Goal: Information Seeking & Learning: Learn about a topic

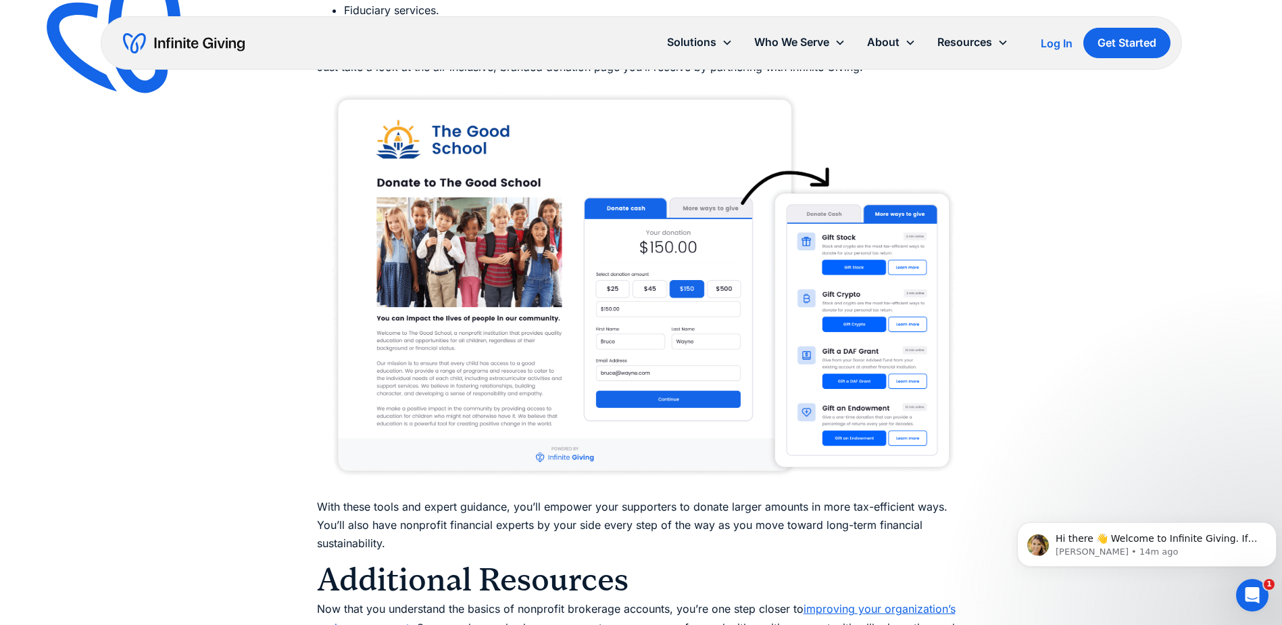
scroll to position [7232, 0]
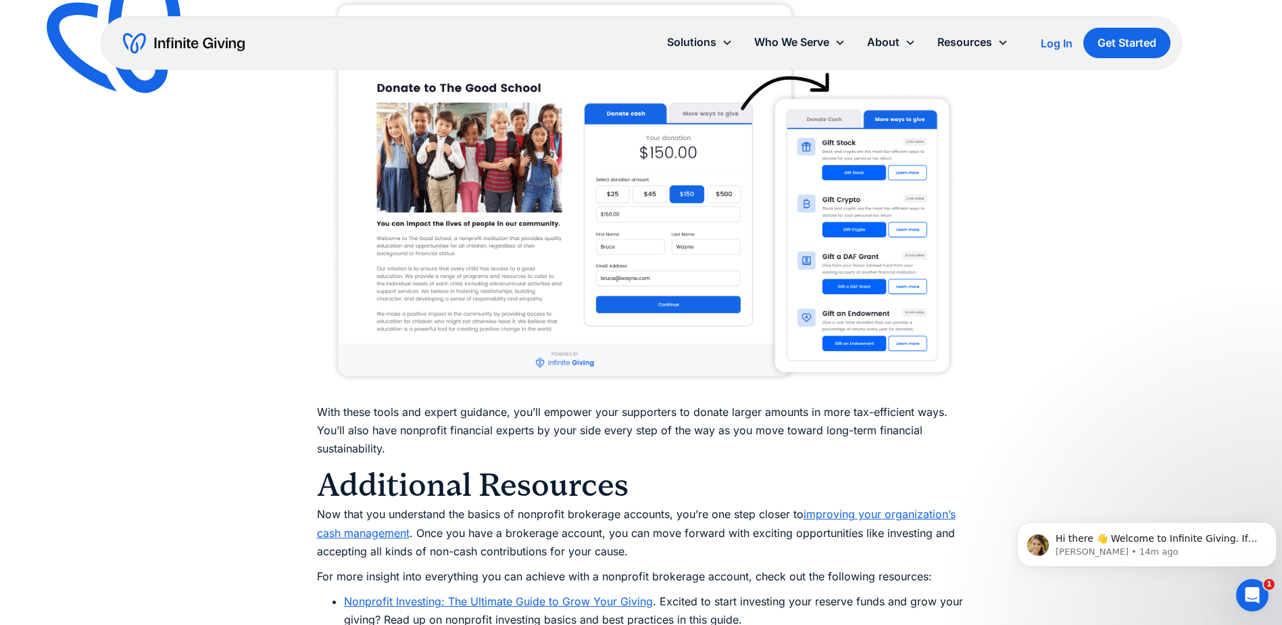
drag, startPoint x: 321, startPoint y: 239, endPoint x: 172, endPoint y: 289, distance: 157.7
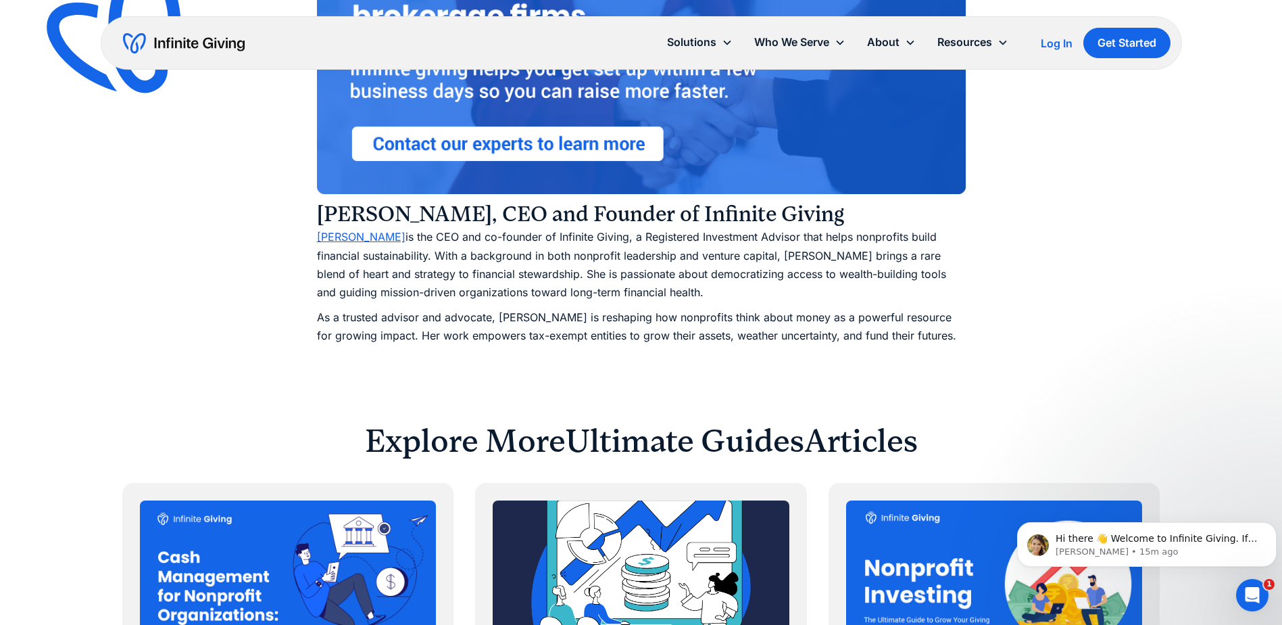
scroll to position [7908, 0]
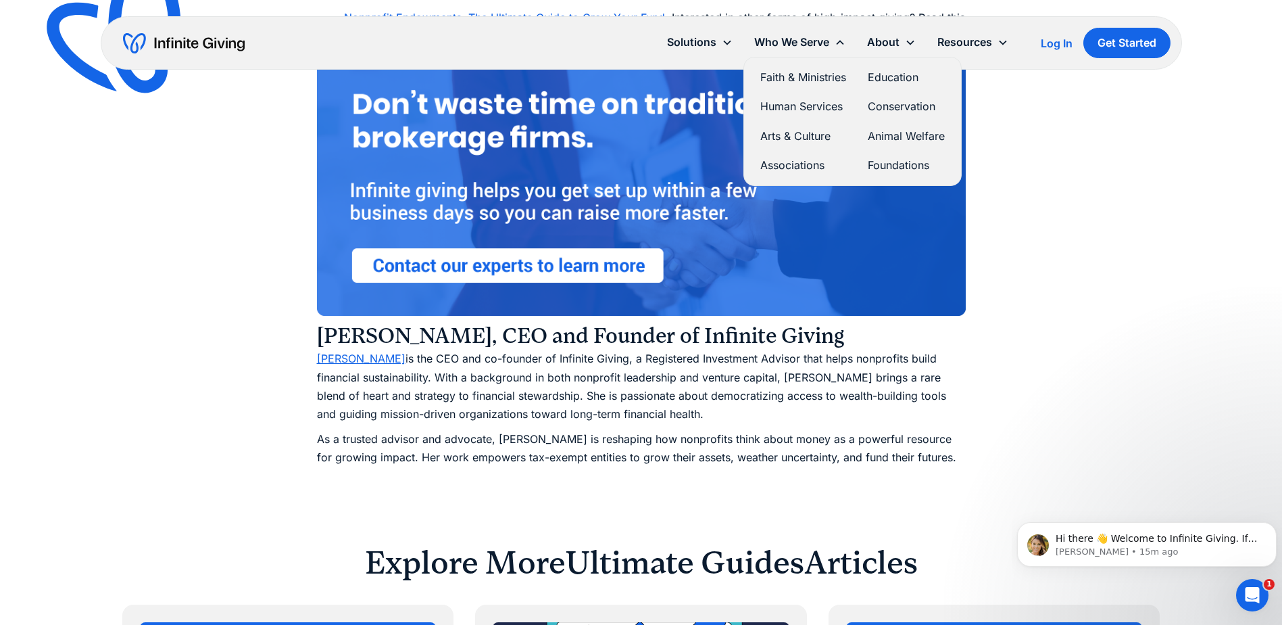
click at [783, 75] on link "Faith & Ministries" at bounding box center [803, 77] width 86 height 18
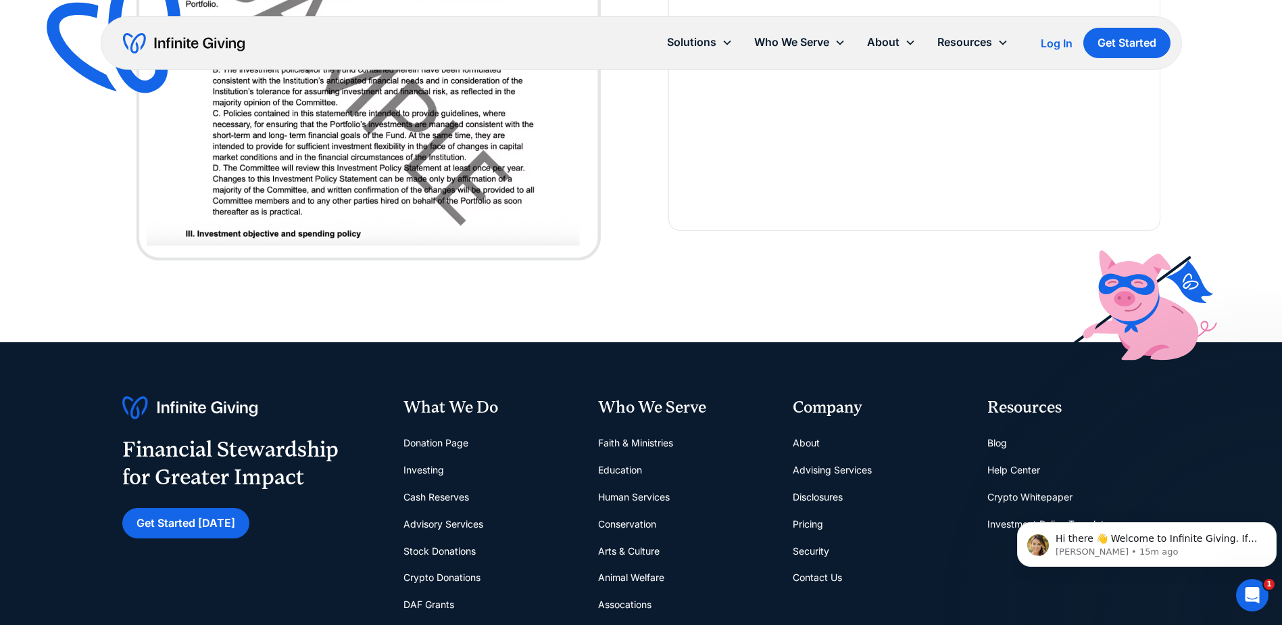
scroll to position [3312, 0]
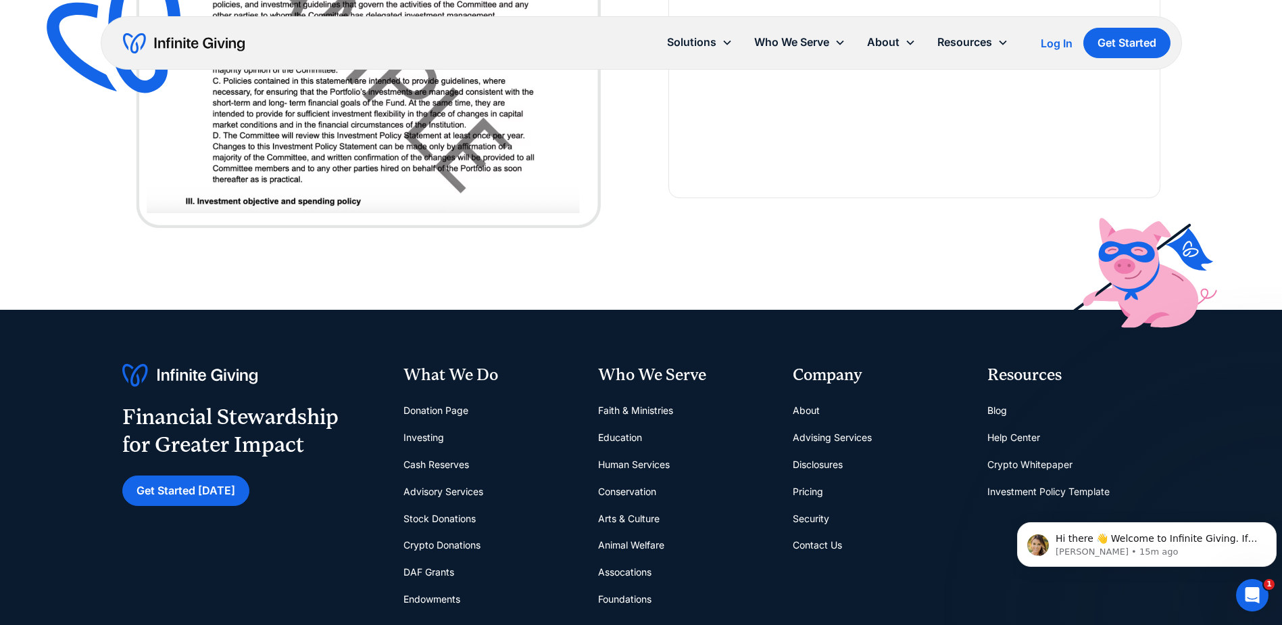
click at [443, 479] on link "Advisory Services" at bounding box center [444, 491] width 80 height 27
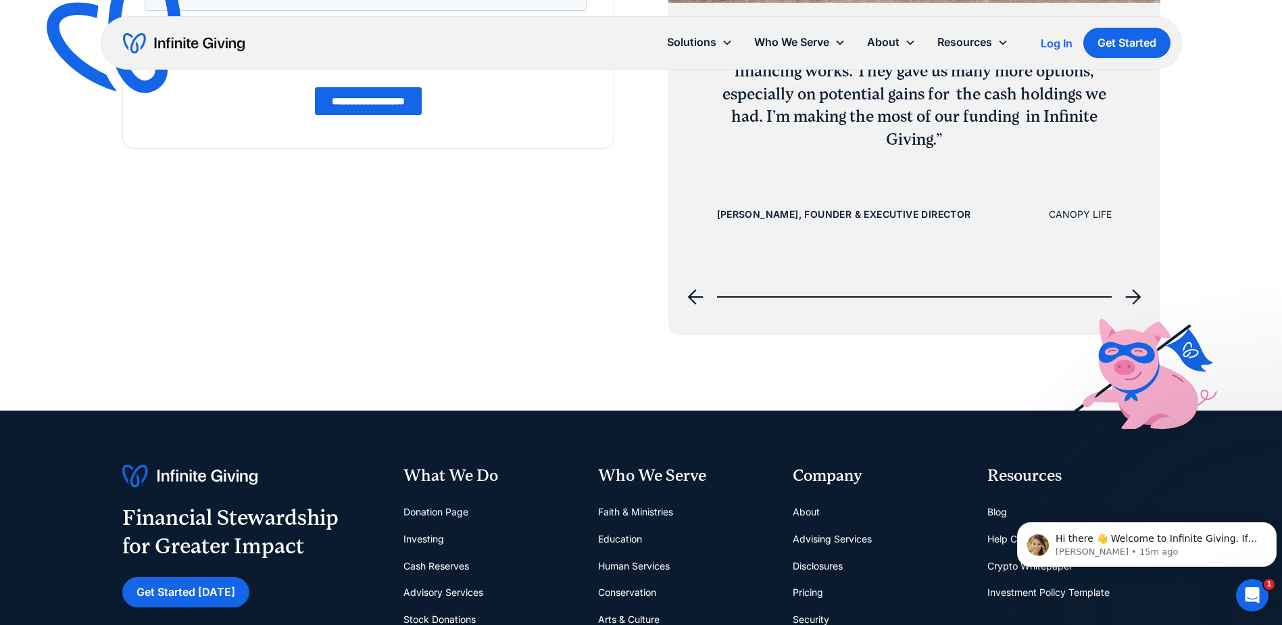
scroll to position [2163, 0]
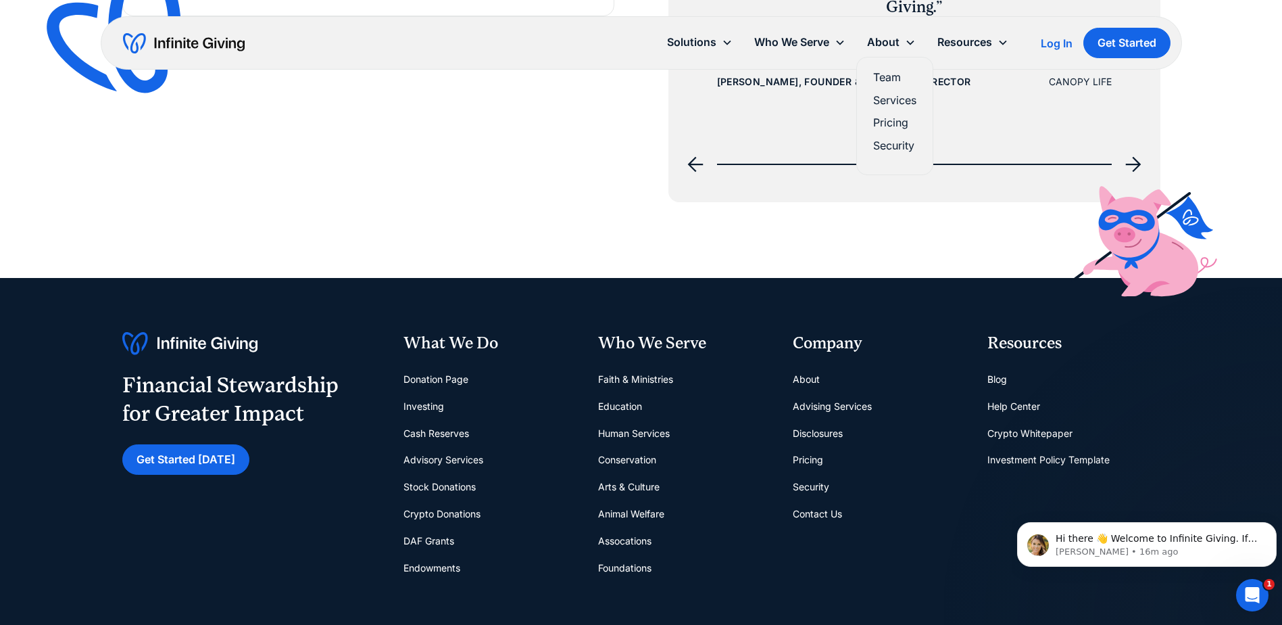
click at [895, 121] on link "Pricing" at bounding box center [894, 123] width 43 height 18
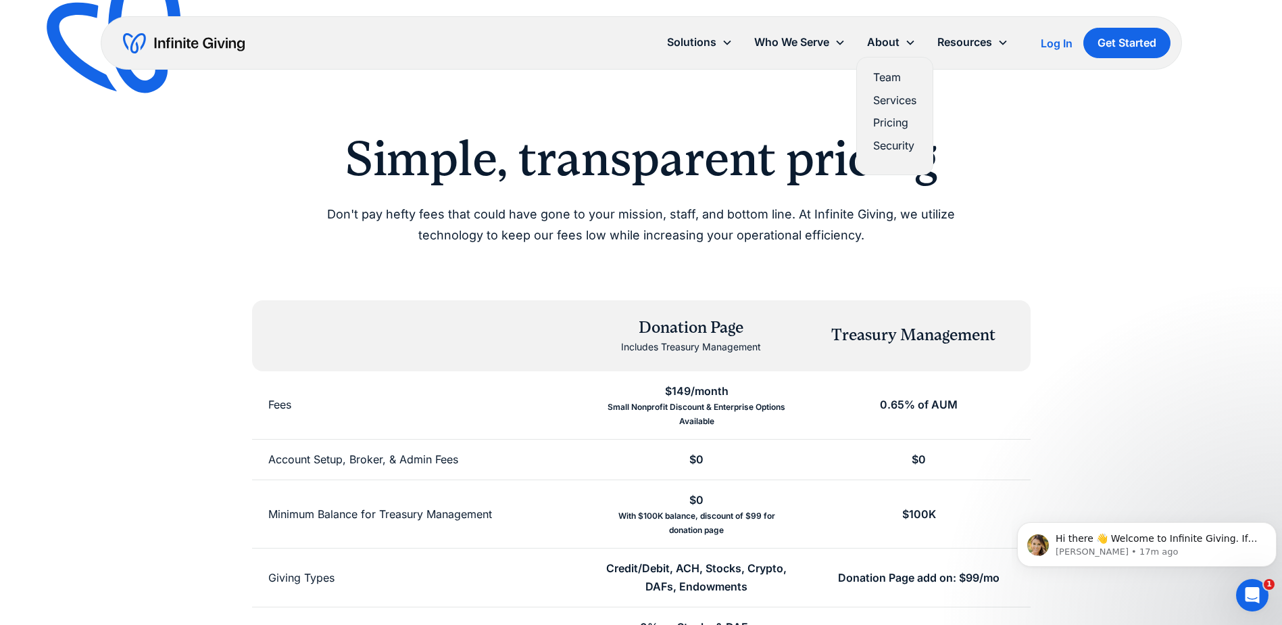
click at [887, 103] on link "Services" at bounding box center [894, 100] width 43 height 18
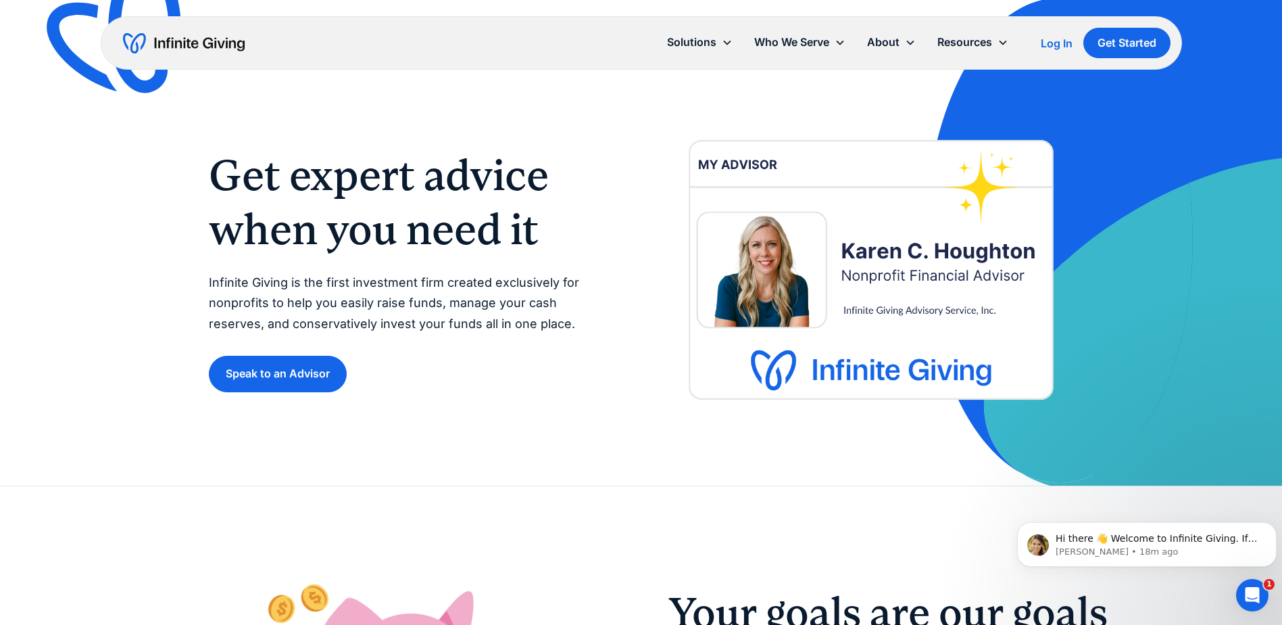
click at [143, 41] on img "home" at bounding box center [184, 43] width 122 height 22
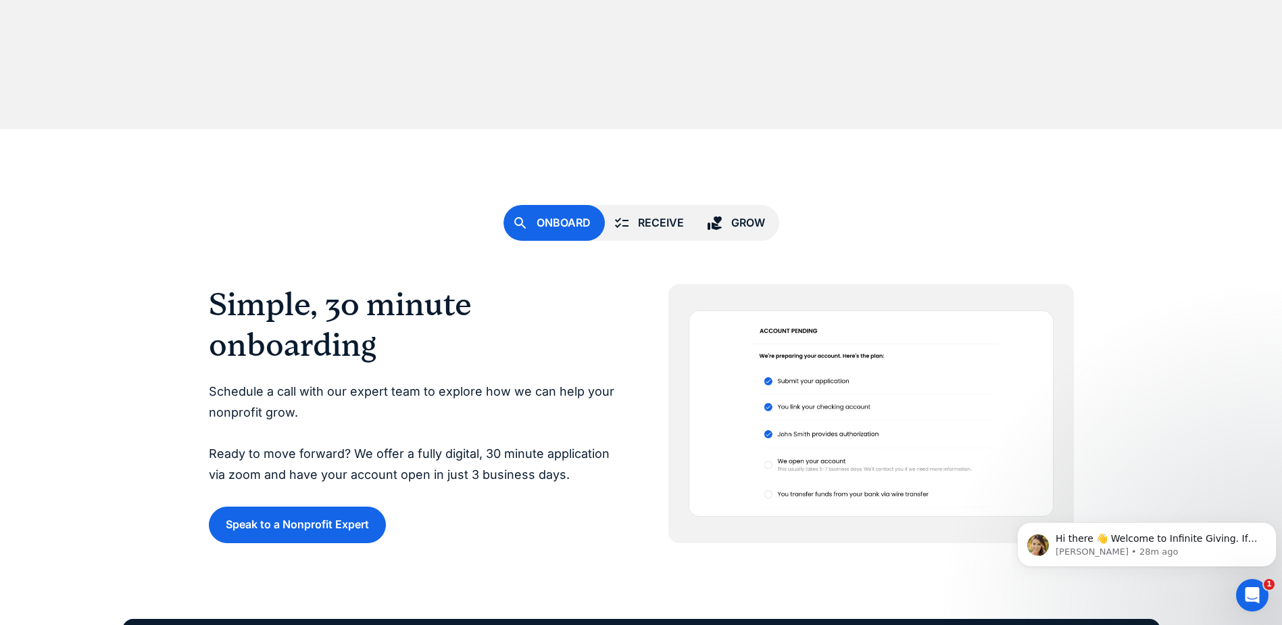
scroll to position [3447, 0]
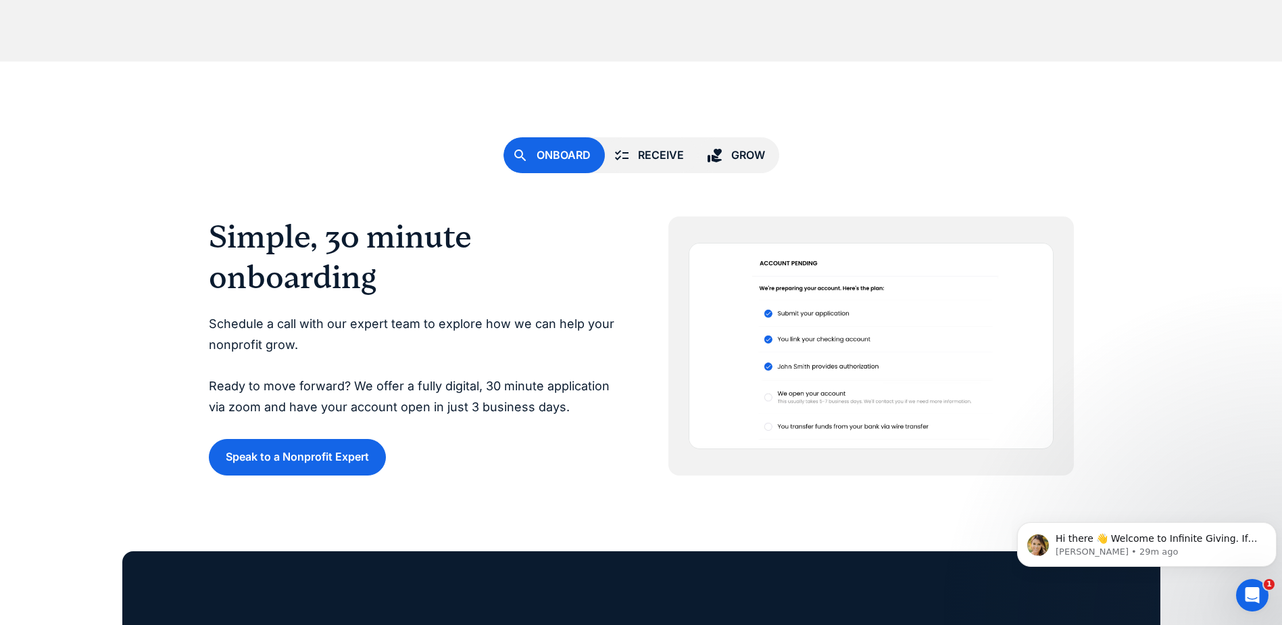
click at [638, 149] on div "Receive" at bounding box center [661, 155] width 46 height 18
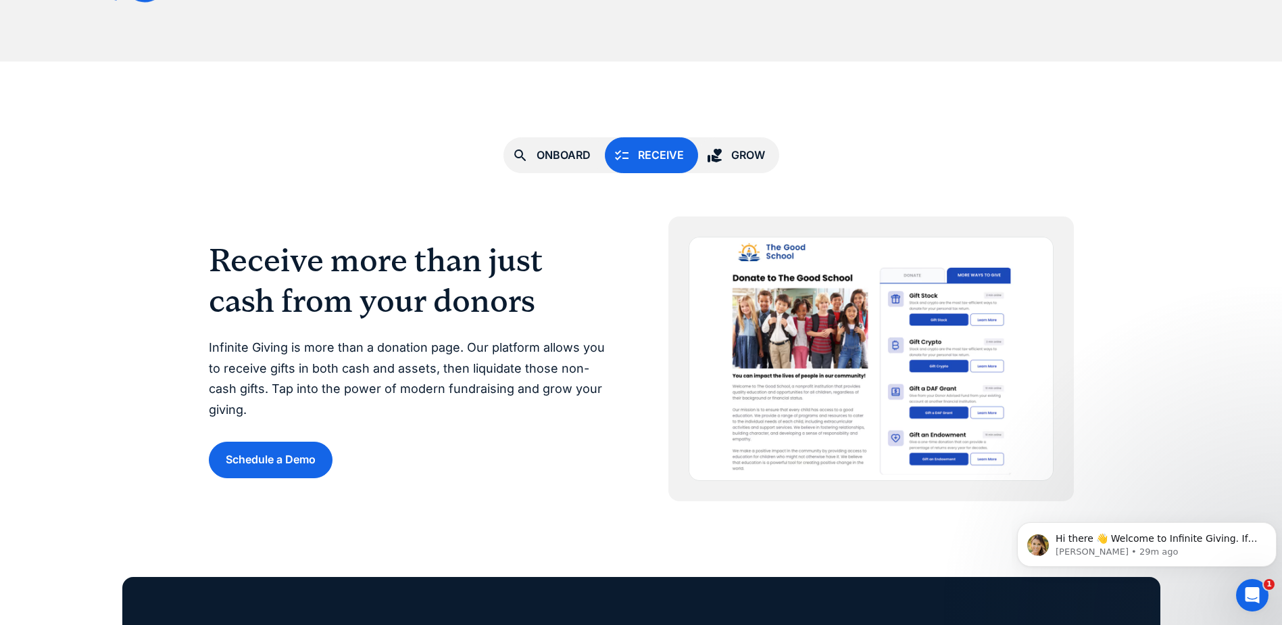
scroll to position [3515, 0]
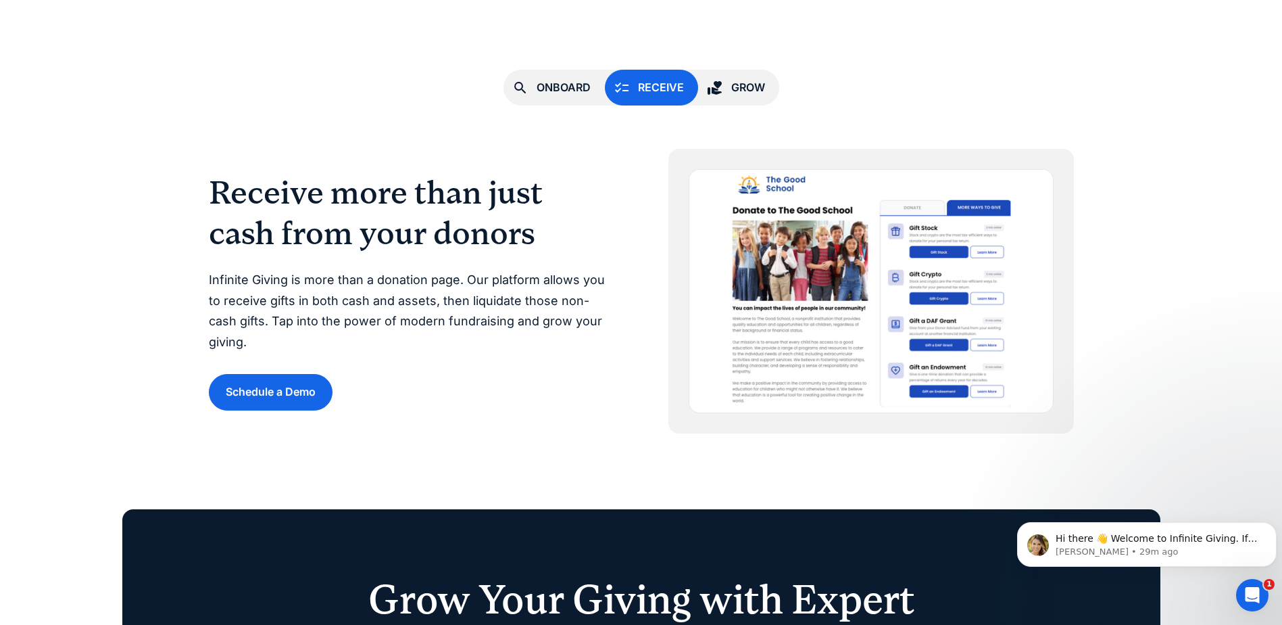
click at [736, 91] on div "Grow" at bounding box center [748, 87] width 34 height 18
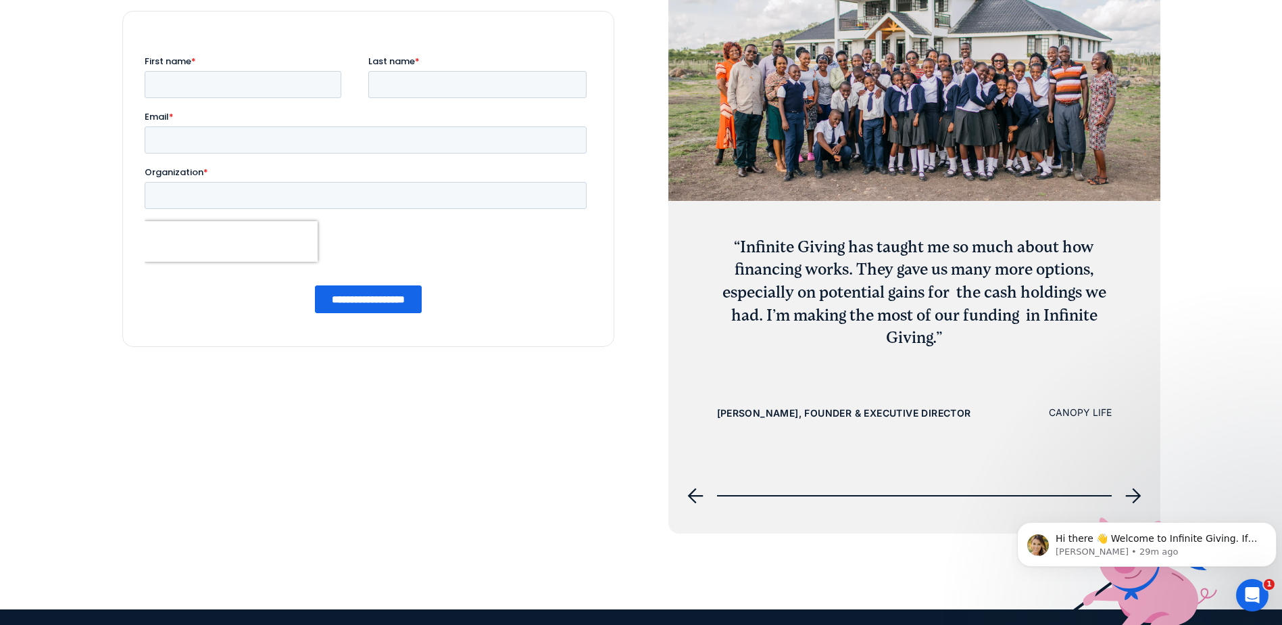
scroll to position [5542, 0]
